Goal: Task Accomplishment & Management: Manage account settings

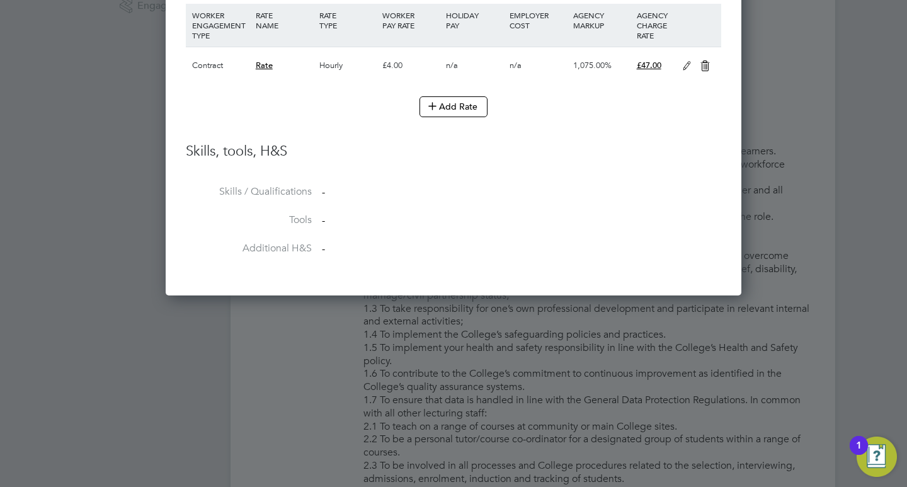
drag, startPoint x: 86, startPoint y: 351, endPoint x: 108, endPoint y: 351, distance: 22.7
click at [86, 351] on div at bounding box center [453, 243] width 907 height 487
click at [826, 277] on div at bounding box center [453, 243] width 907 height 487
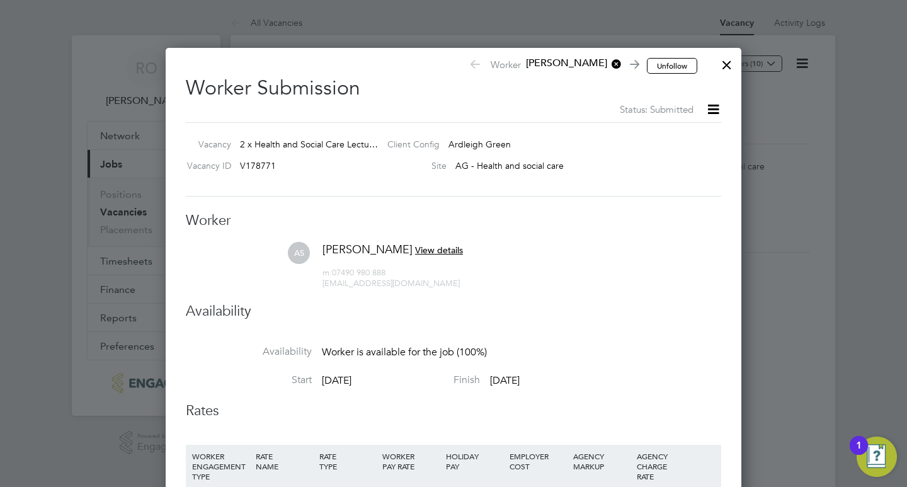
click at [730, 65] on div at bounding box center [726, 61] width 23 height 23
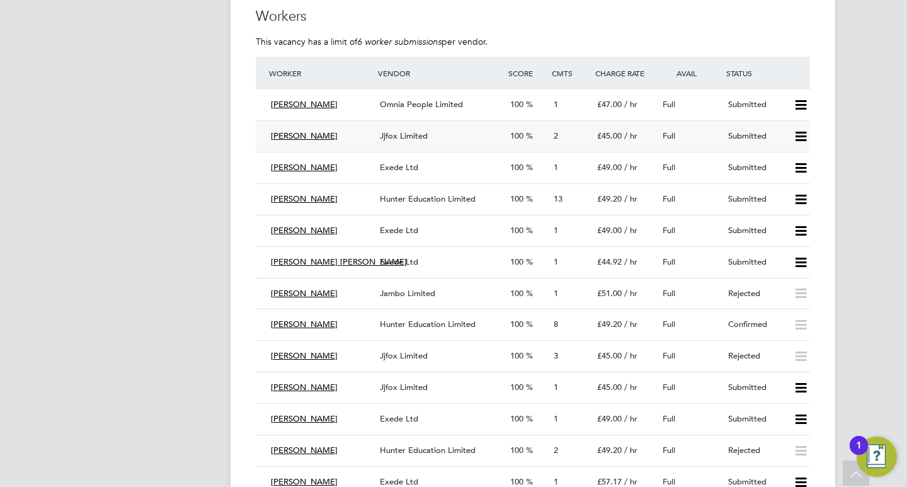
click at [800, 134] on icon at bounding box center [801, 137] width 16 height 10
click at [776, 176] on li "Reject" at bounding box center [784, 181] width 44 height 18
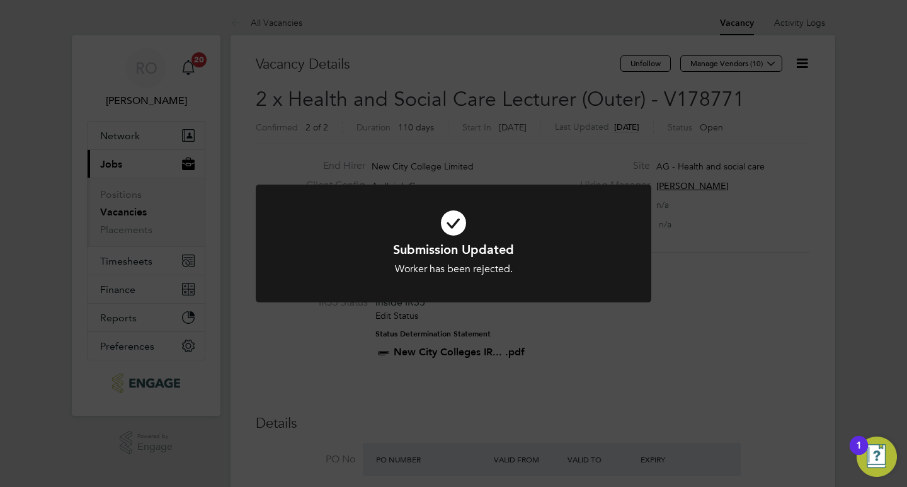
drag, startPoint x: 732, startPoint y: 207, endPoint x: 725, endPoint y: 203, distance: 7.0
click at [732, 207] on div "Submission Updated Worker has been rejected. Cancel Okay" at bounding box center [453, 243] width 907 height 487
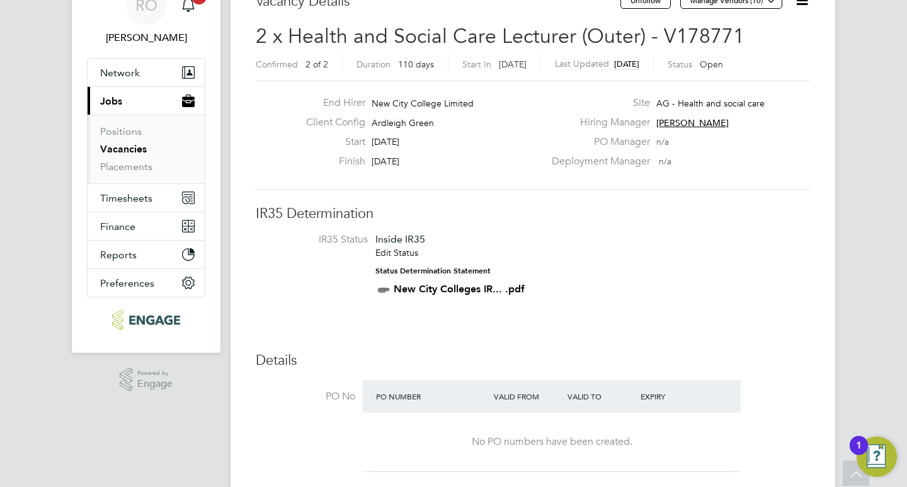
click at [128, 149] on link "Vacancies" at bounding box center [123, 149] width 47 height 12
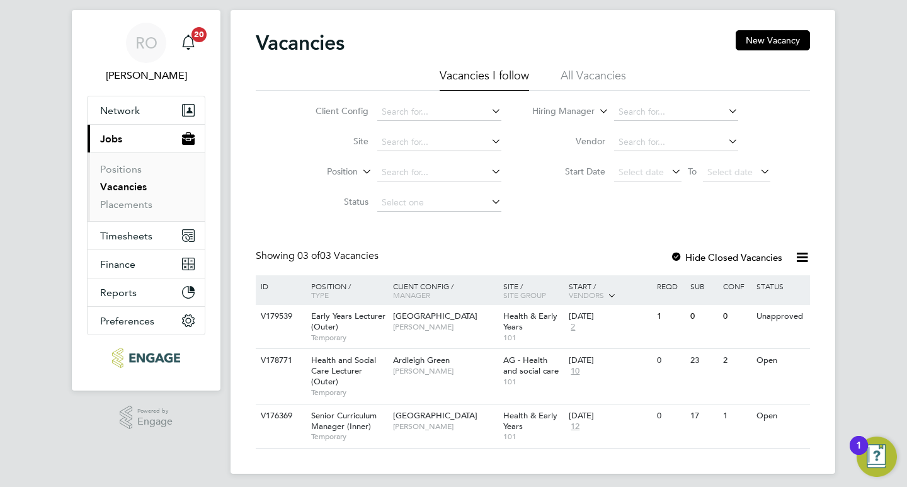
scroll to position [32, 0]
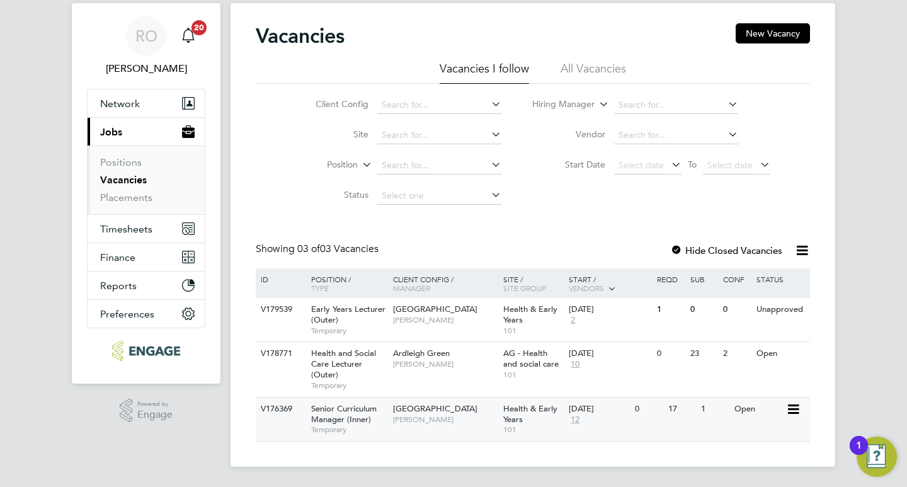
click at [451, 410] on span "[GEOGRAPHIC_DATA]" at bounding box center [435, 408] width 84 height 11
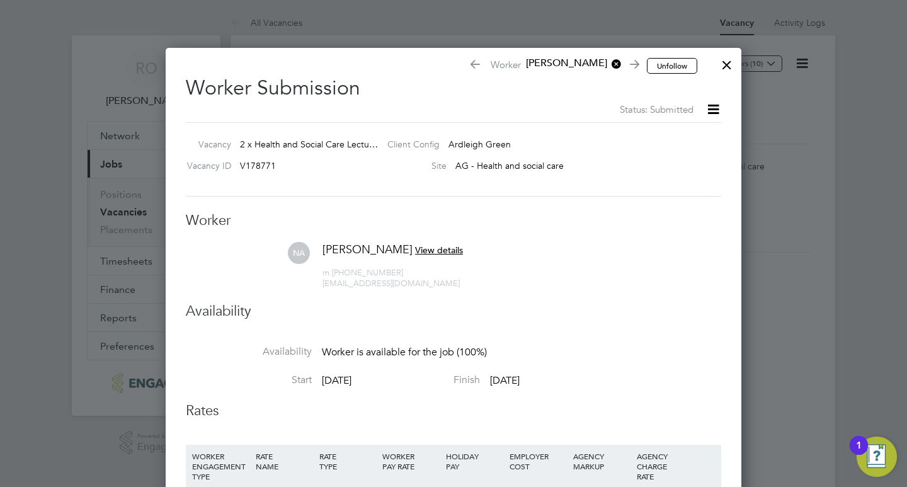
click at [725, 63] on div at bounding box center [726, 61] width 23 height 23
